Goal: Task Accomplishment & Management: Manage account settings

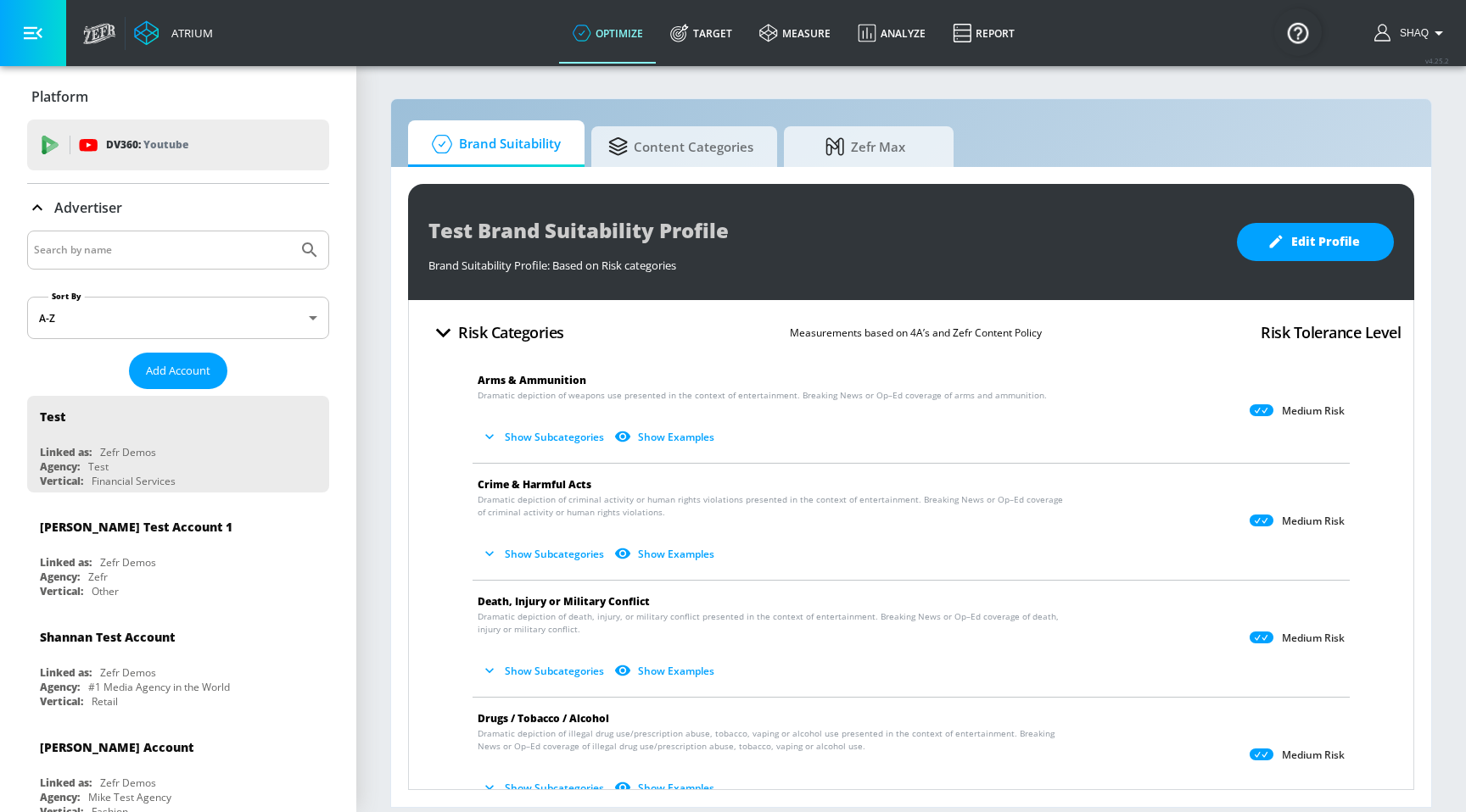
click at [125, 251] on input "Search by name" at bounding box center [162, 250] width 257 height 22
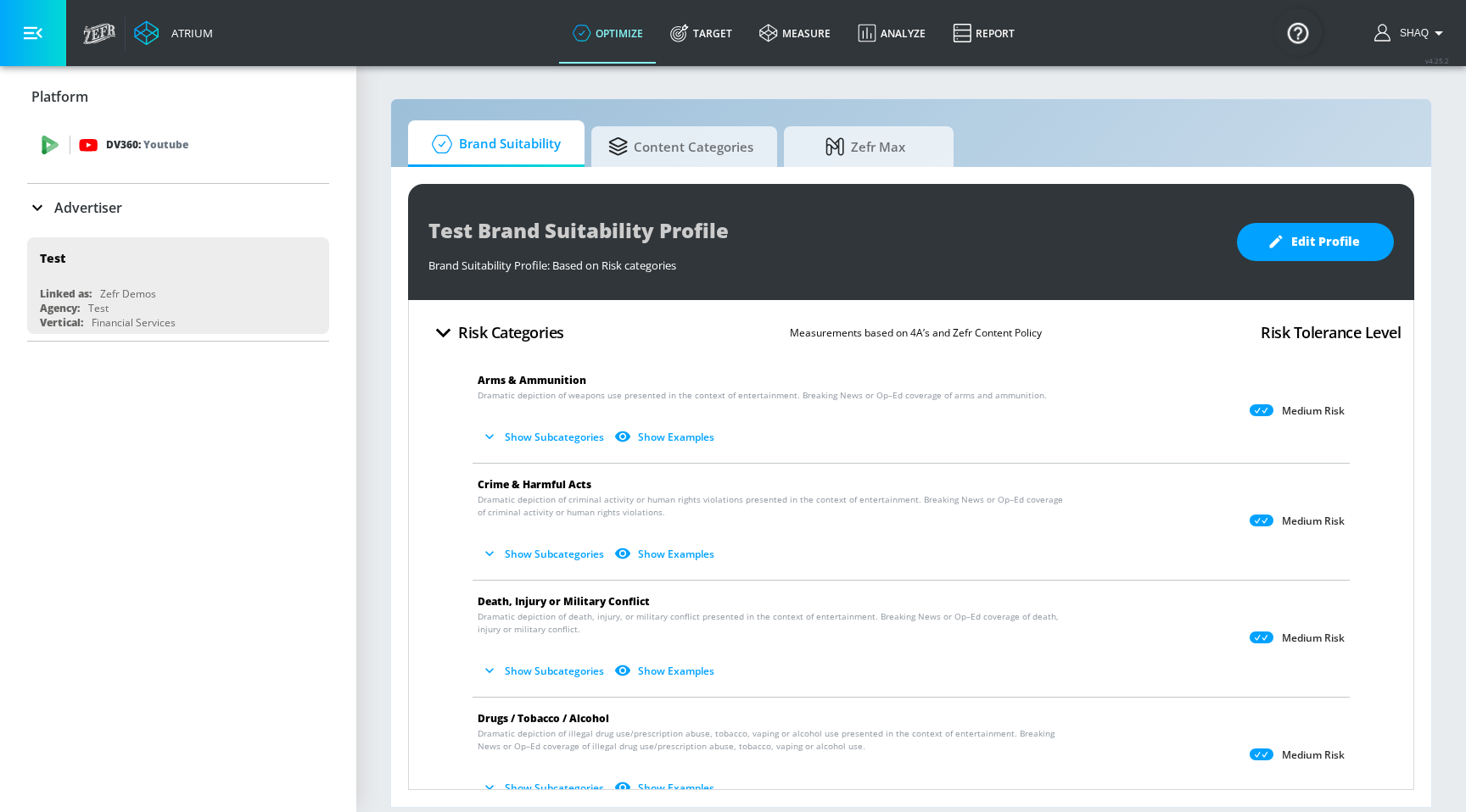
click at [66, 170] on div "DV360: Youtube" at bounding box center [178, 145] width 302 height 51
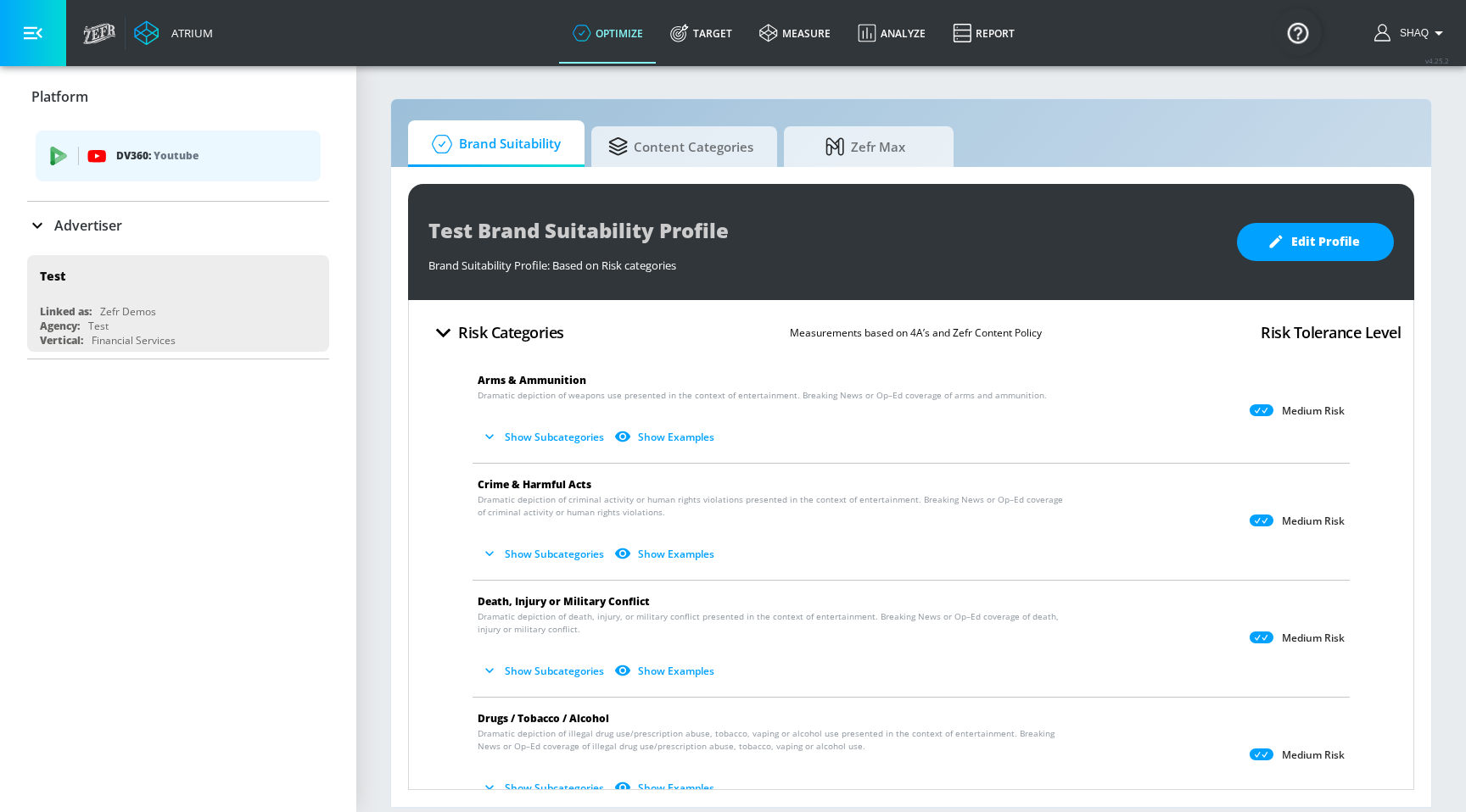
click at [78, 200] on div "DV360: Youtube" at bounding box center [178, 160] width 302 height 81
click at [78, 211] on div "Advertiser" at bounding box center [178, 225] width 302 height 48
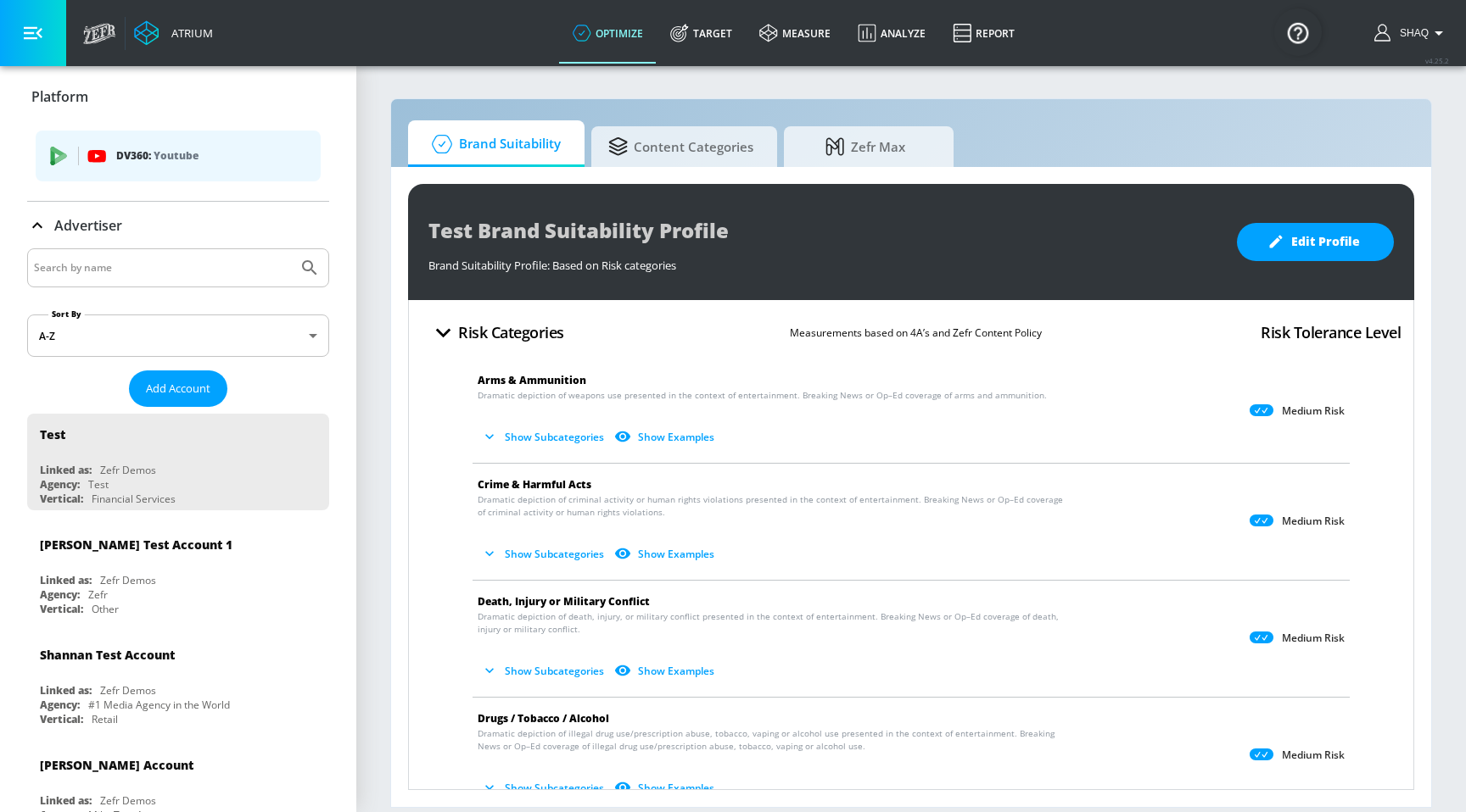
click at [117, 255] on div at bounding box center [178, 268] width 302 height 39
click at [140, 270] on input "Search by name" at bounding box center [162, 267] width 257 height 22
type input "navy"
click at [291, 250] on button "Submit Search" at bounding box center [309, 268] width 37 height 37
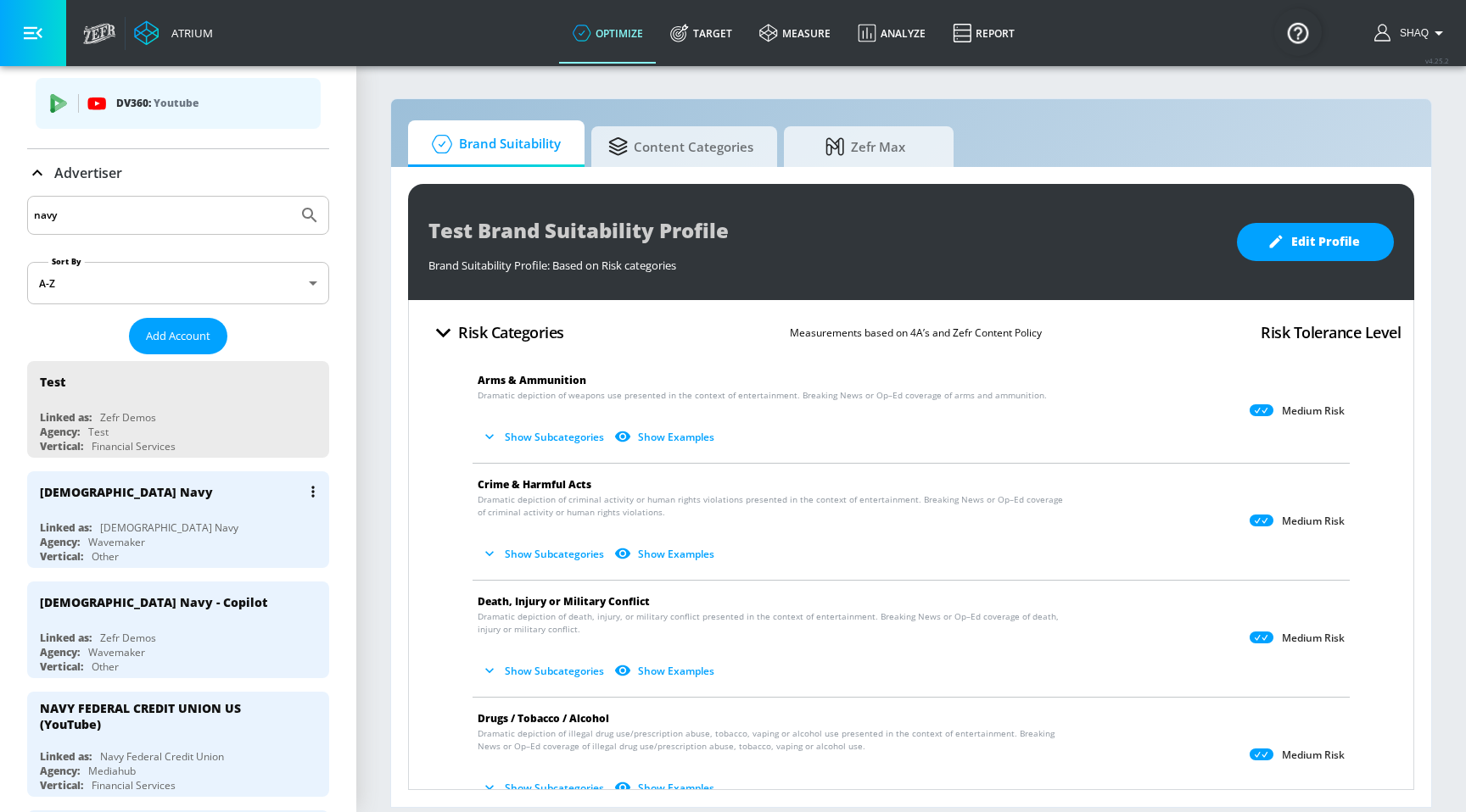
scroll to position [59, 0]
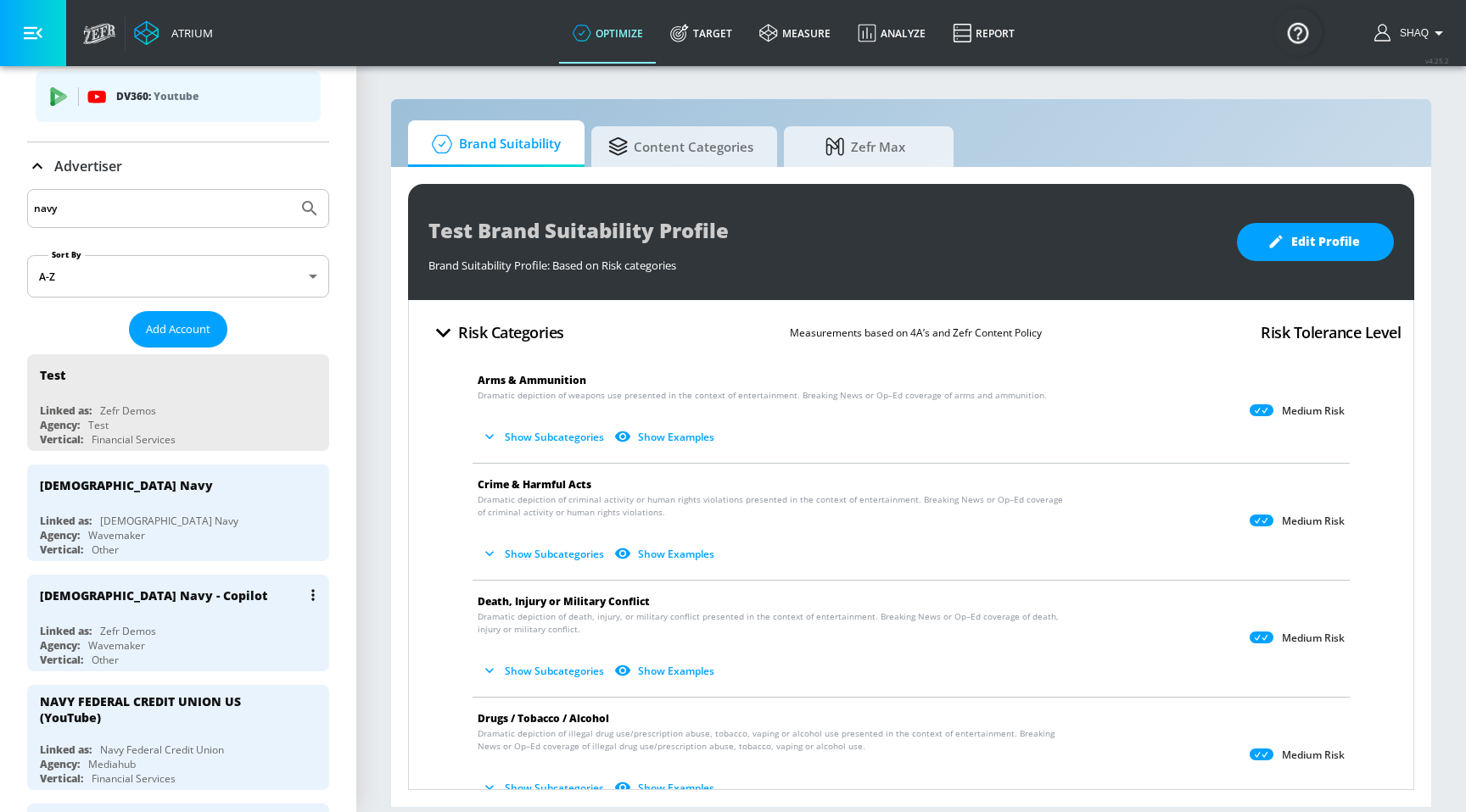
click at [313, 591] on icon "list of Advertiser" at bounding box center [313, 595] width 3 height 12
click at [295, 622] on li "Edit" at bounding box center [240, 627] width 168 height 29
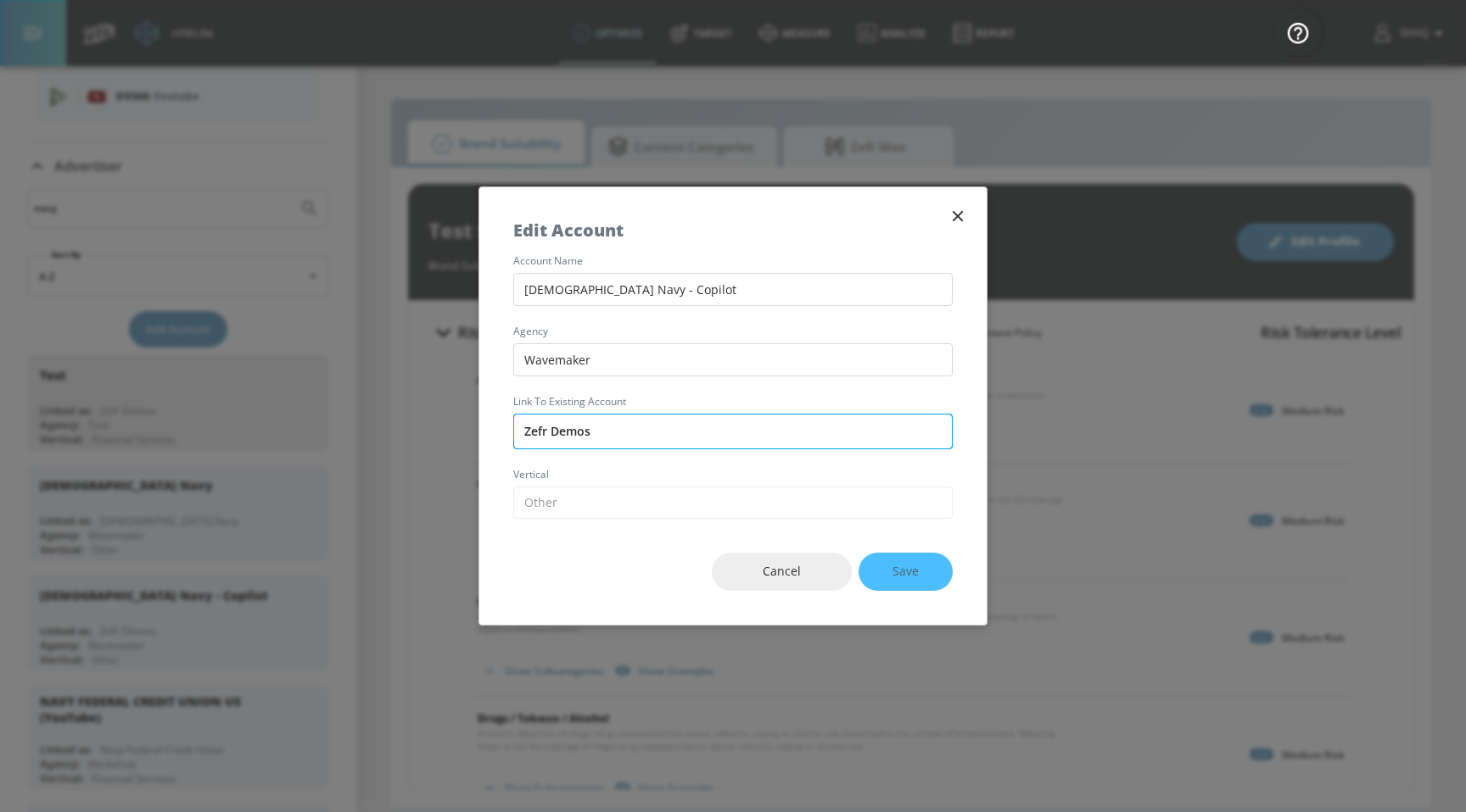
click at [571, 445] on input "Zefr Demos" at bounding box center [733, 431] width 440 height 36
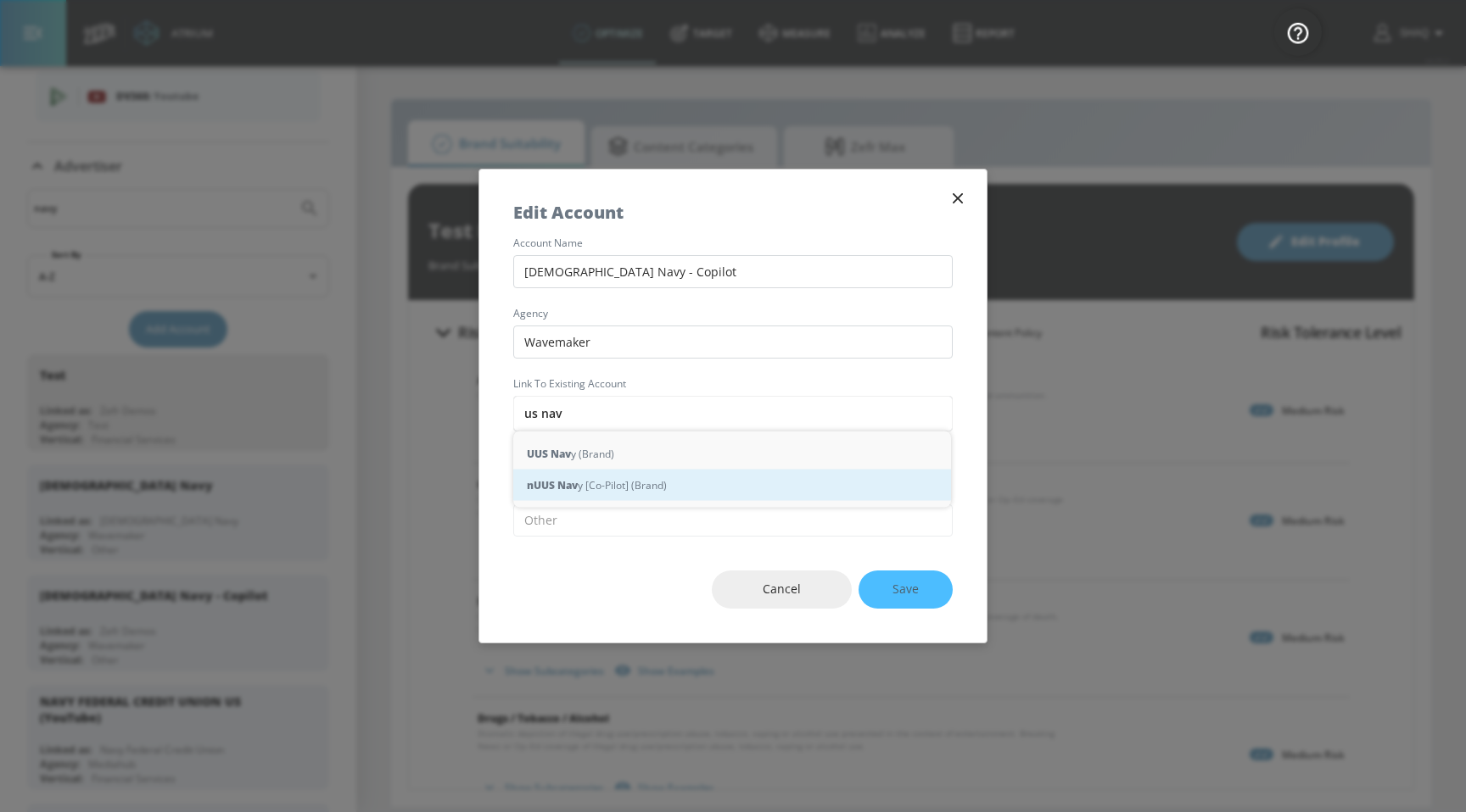
click at [653, 491] on div "n U US Nav y [Co-Pilot] (Brand)" at bounding box center [732, 485] width 438 height 31
type input "[DEMOGRAPHIC_DATA] Navy [Co-Pilot] (Brand)"
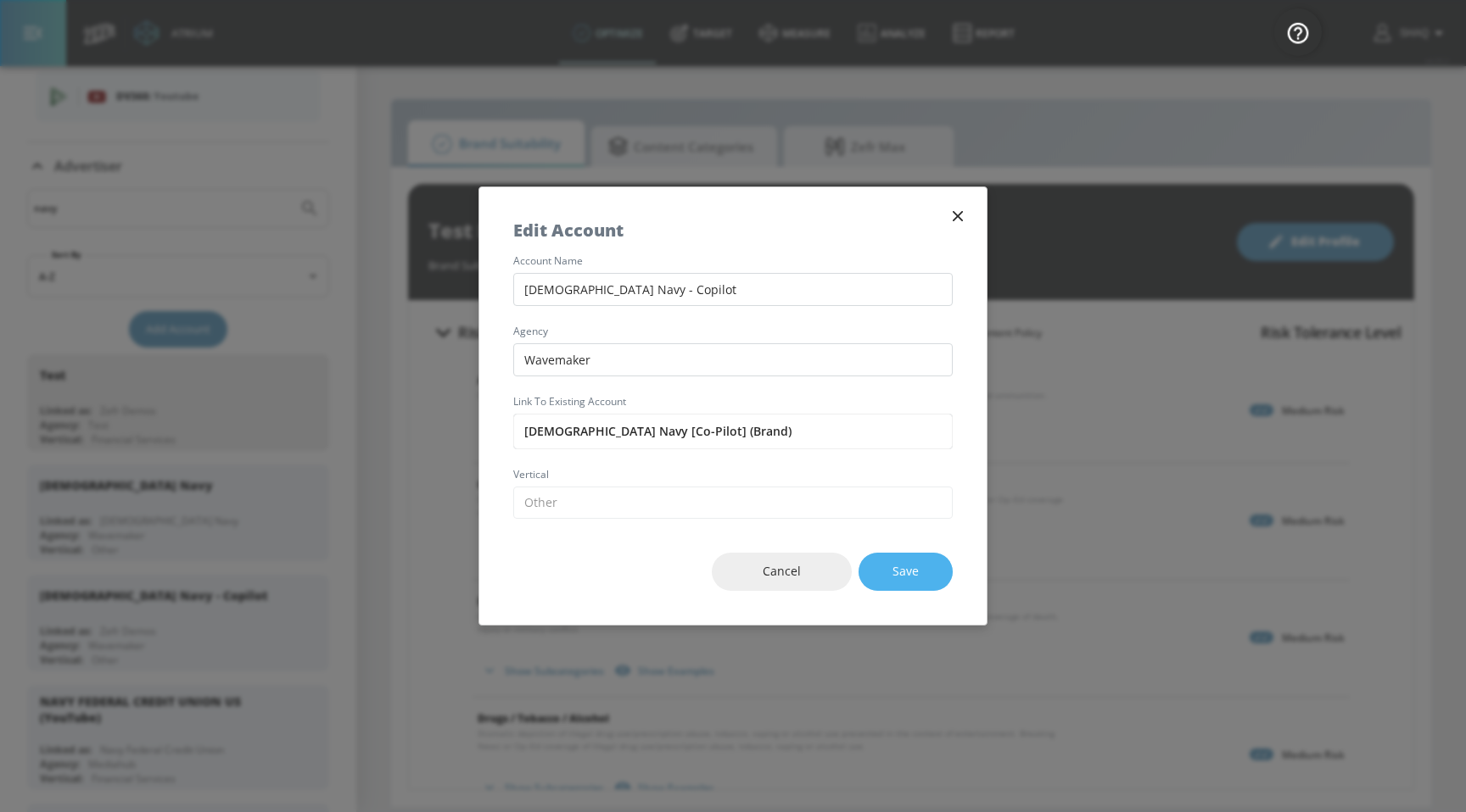
click at [909, 566] on span "Save" at bounding box center [905, 572] width 26 height 21
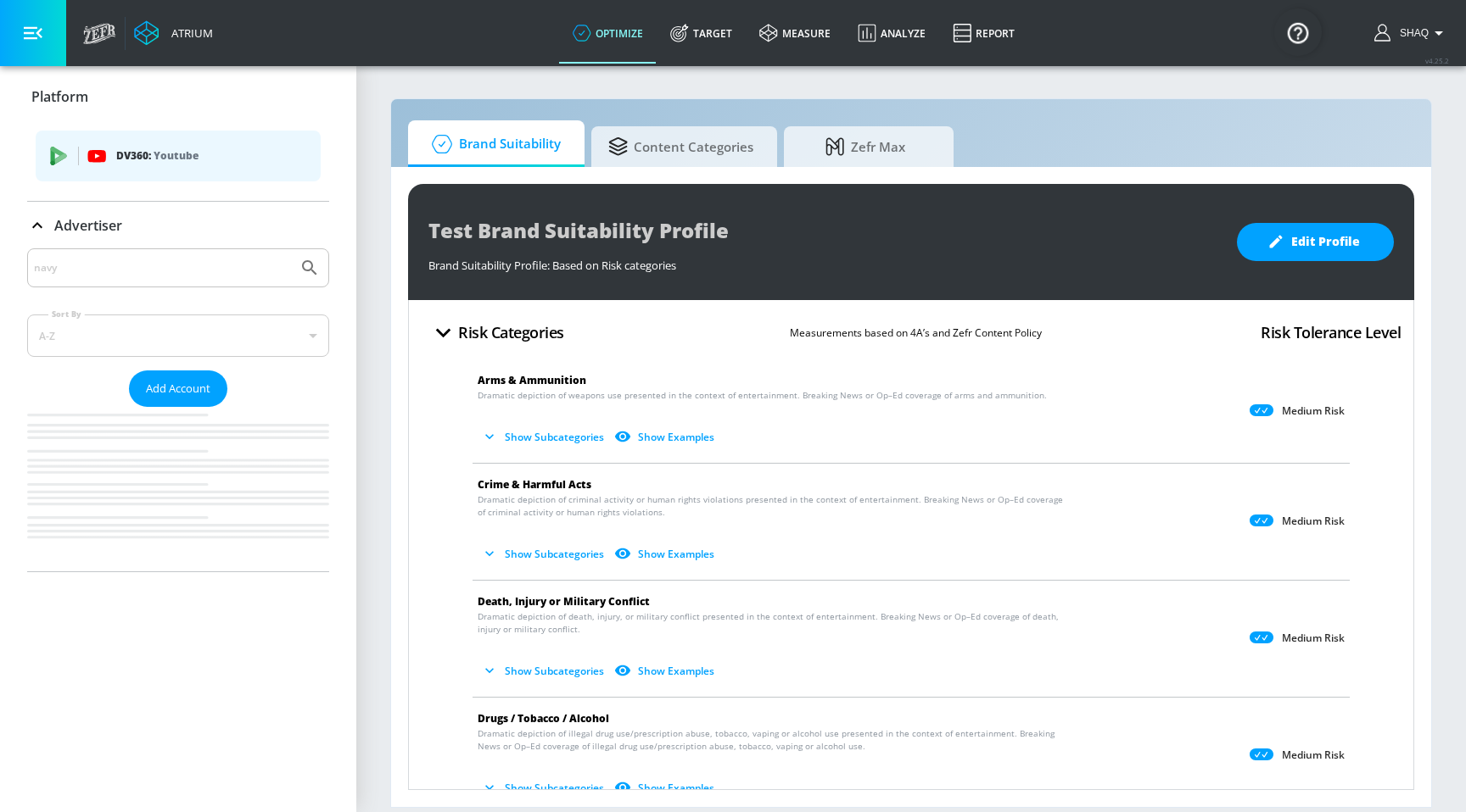
scroll to position [0, 0]
